Goal: Task Accomplishment & Management: Manage account settings

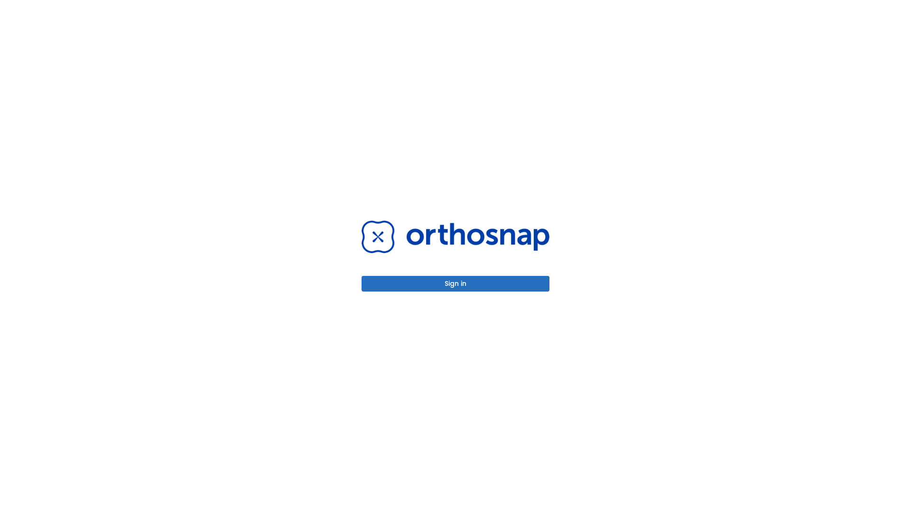
click at [455, 284] on button "Sign in" at bounding box center [455, 284] width 188 height 16
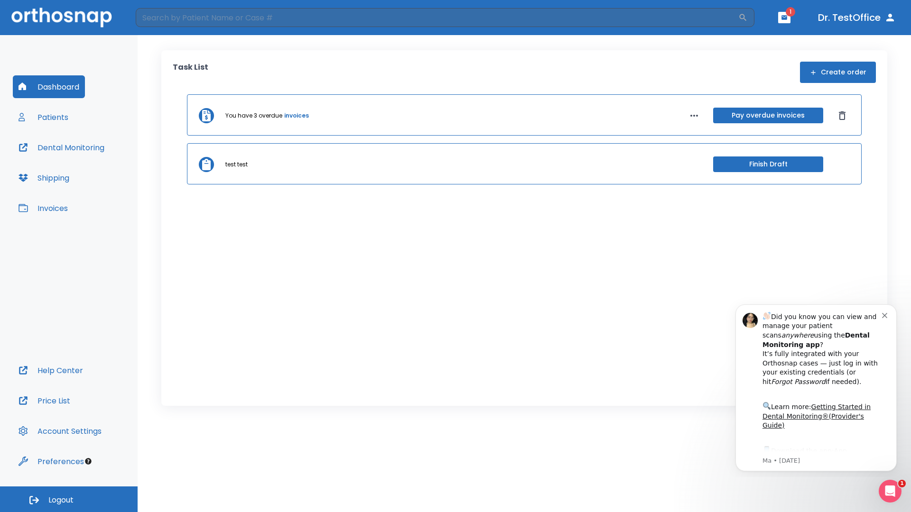
click at [69, 500] on span "Logout" at bounding box center [60, 500] width 25 height 10
